Goal: Check status: Check status

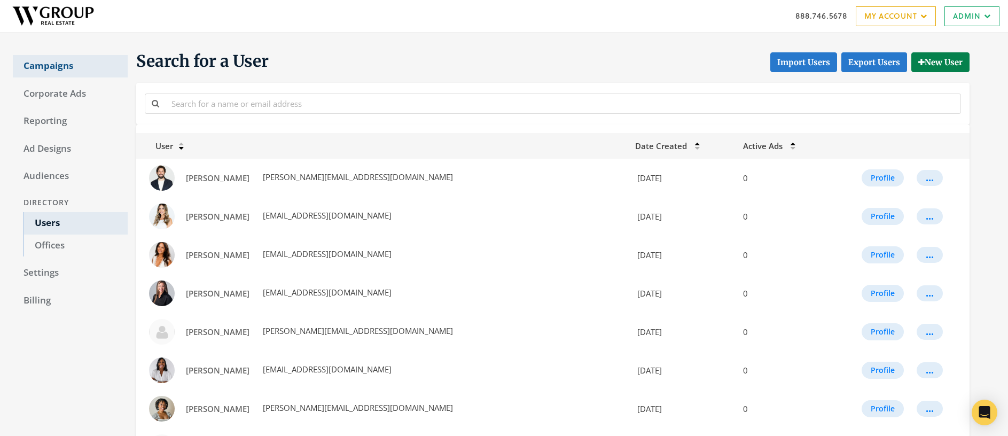
click at [50, 65] on link "Campaigns" at bounding box center [70, 66] width 115 height 22
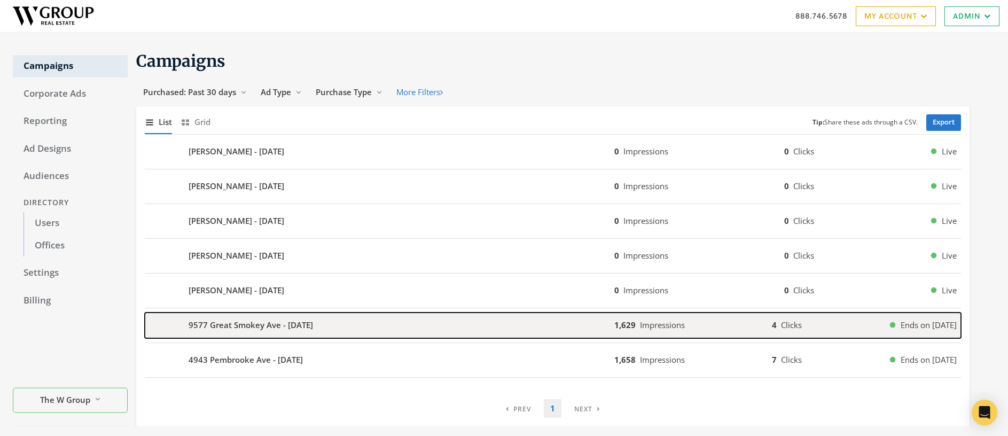
click at [249, 326] on b "9577 Great Smokey Ave - 2025-09-09" at bounding box center [251, 325] width 124 height 12
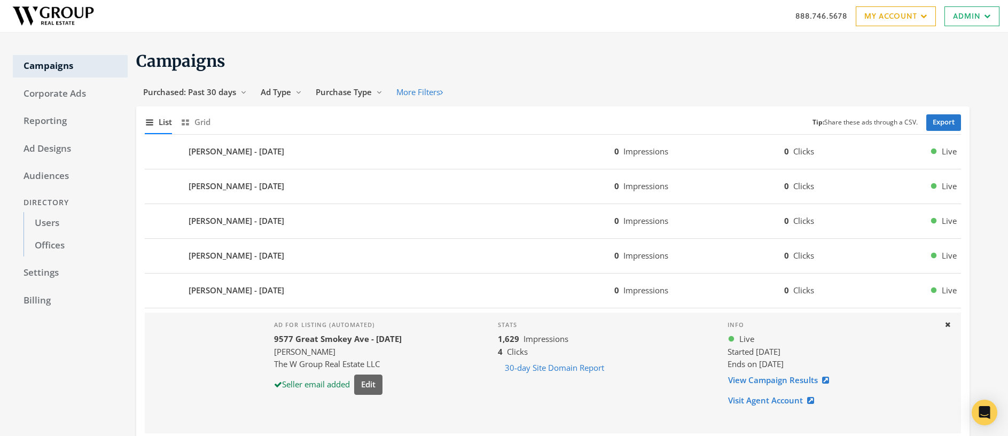
scroll to position [130, 0]
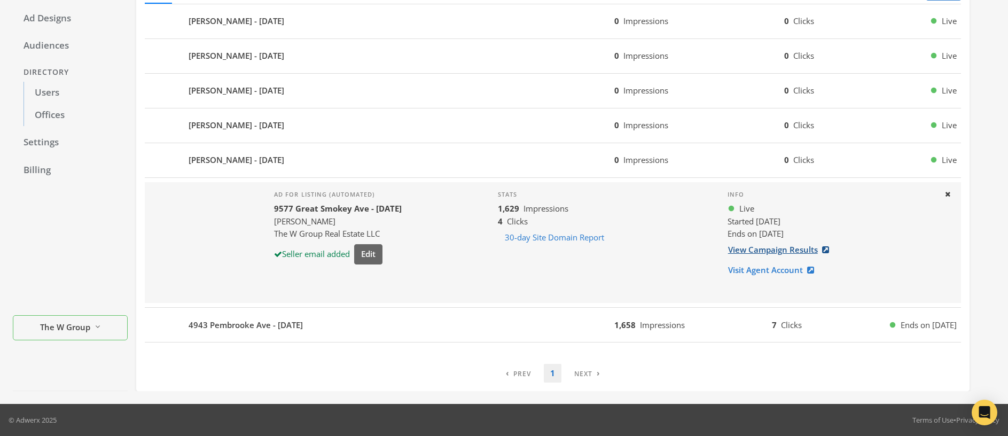
click at [765, 252] on link "View Campaign Results" at bounding box center [782, 250] width 108 height 20
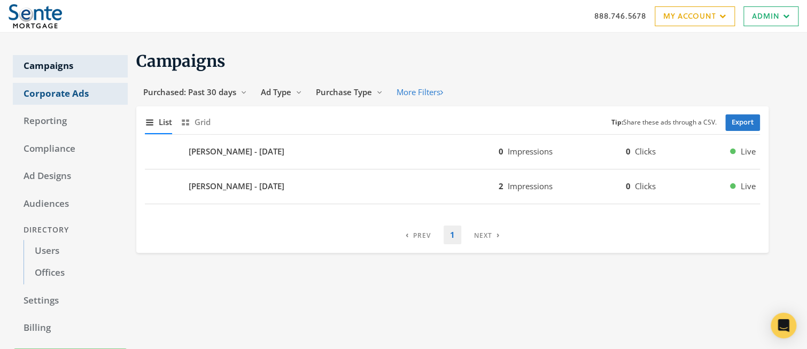
click at [65, 92] on link "Corporate Ads" at bounding box center [70, 94] width 115 height 22
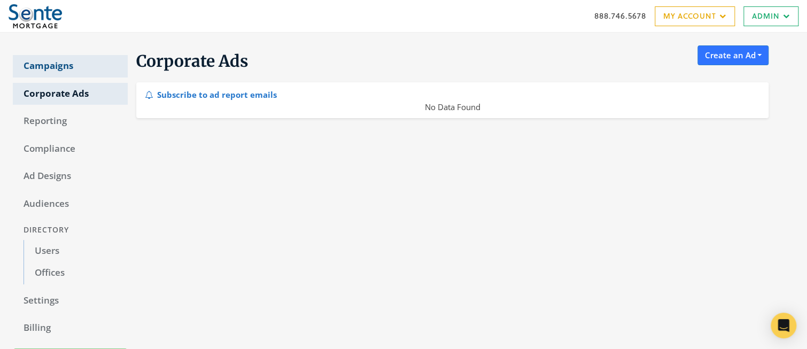
click at [57, 71] on link "Campaigns" at bounding box center [70, 66] width 115 height 22
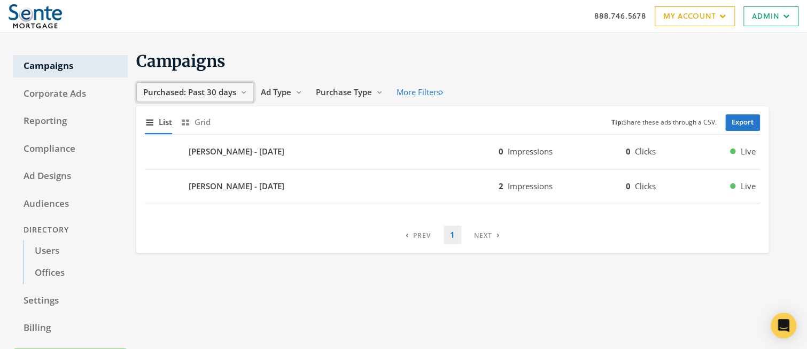
click at [191, 92] on span "Purchased: Past 30 days" at bounding box center [189, 92] width 93 height 11
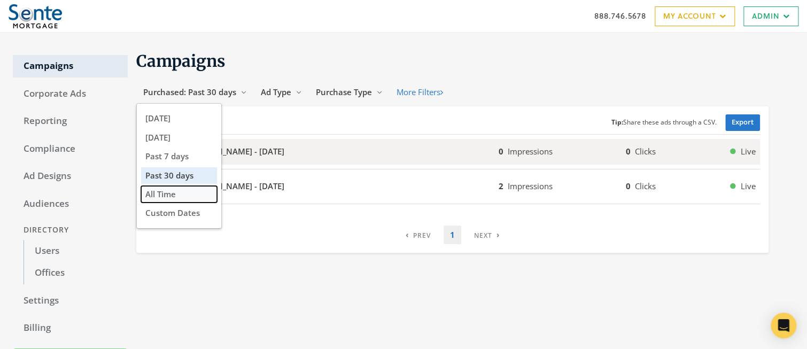
click at [159, 196] on span "All Time" at bounding box center [160, 194] width 30 height 11
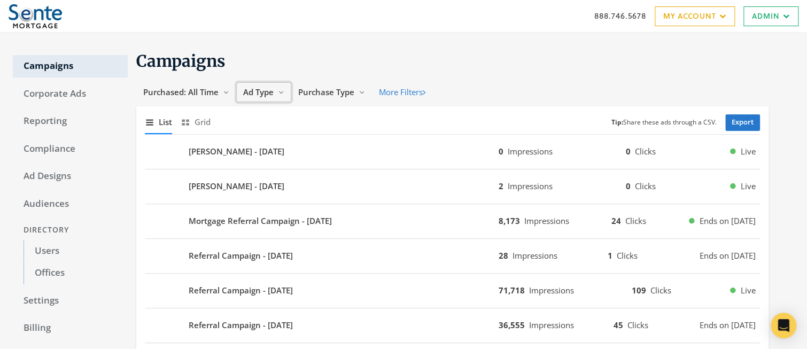
click at [262, 91] on span "Ad Type" at bounding box center [258, 92] width 30 height 11
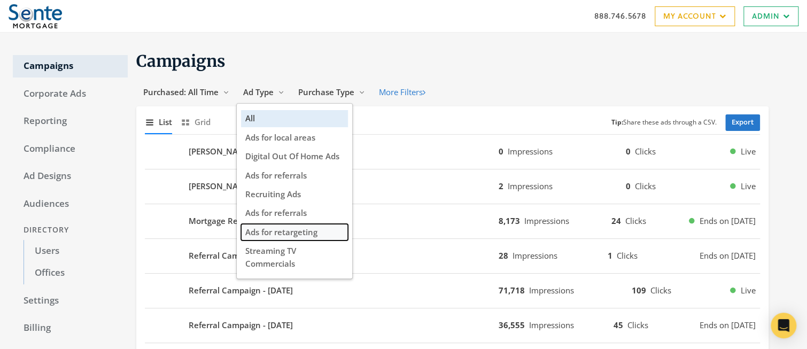
click at [300, 235] on span "Ads for retargeting" at bounding box center [281, 231] width 72 height 11
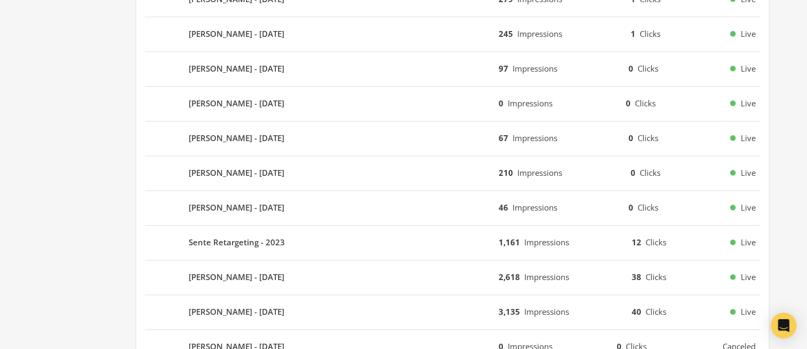
scroll to position [573, 0]
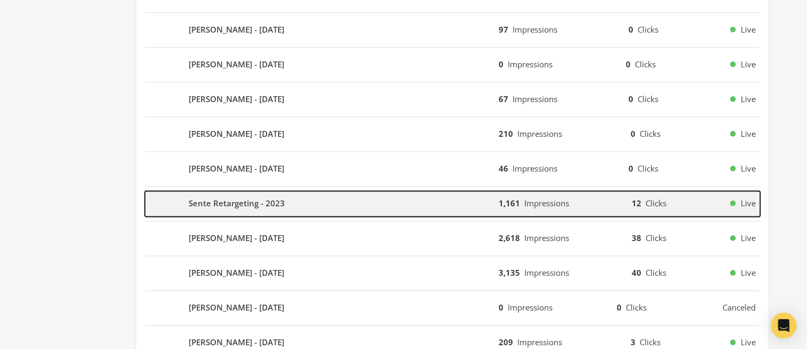
click at [218, 200] on b "Sente Retargeting - 2023" at bounding box center [237, 203] width 96 height 12
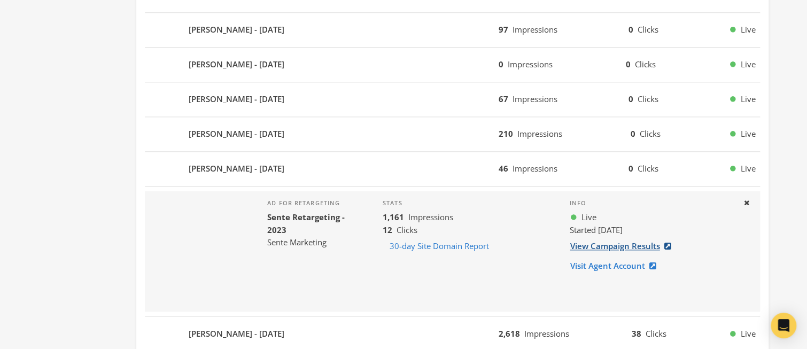
click at [606, 246] on link "View Campaign Results" at bounding box center [623, 246] width 108 height 20
